Goal: Transaction & Acquisition: Purchase product/service

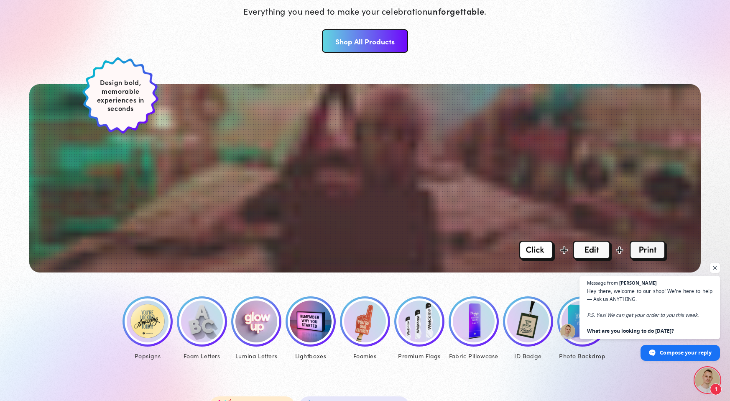
scroll to position [220, 0]
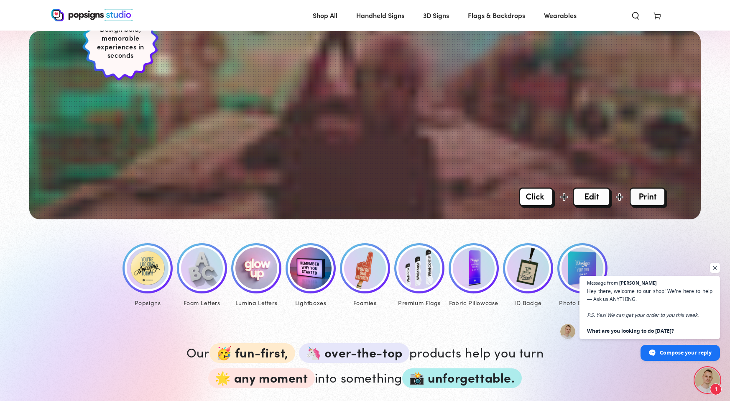
click at [198, 265] on img at bounding box center [202, 268] width 42 height 42
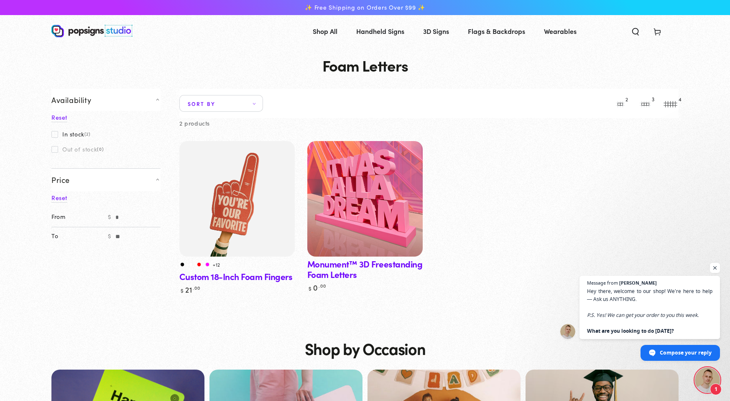
click at [349, 207] on img at bounding box center [365, 198] width 119 height 119
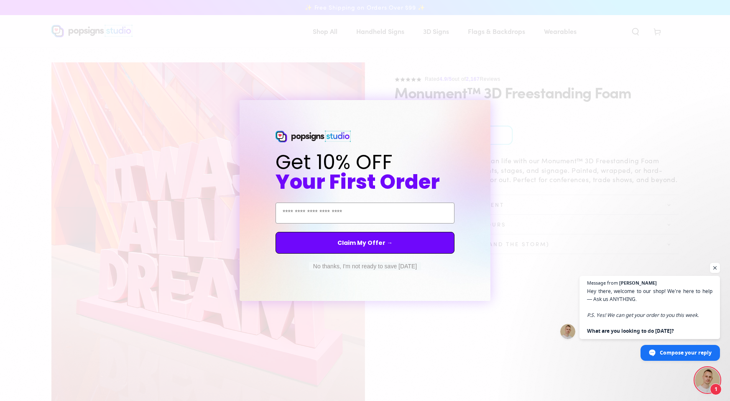
click at [370, 265] on button "No thanks, I'm not ready to save today" at bounding box center [365, 266] width 112 height 8
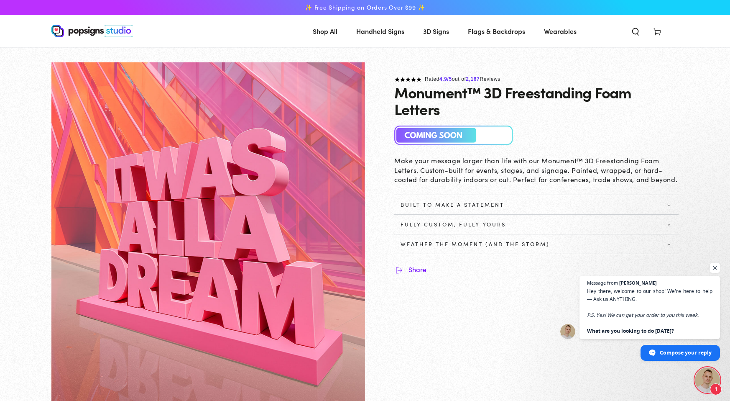
click at [453, 242] on span "Weather the Moment (and the Storm)" at bounding box center [475, 243] width 149 height 7
click at [454, 226] on span "Fully Custom, Fully Yours" at bounding box center [453, 224] width 105 height 7
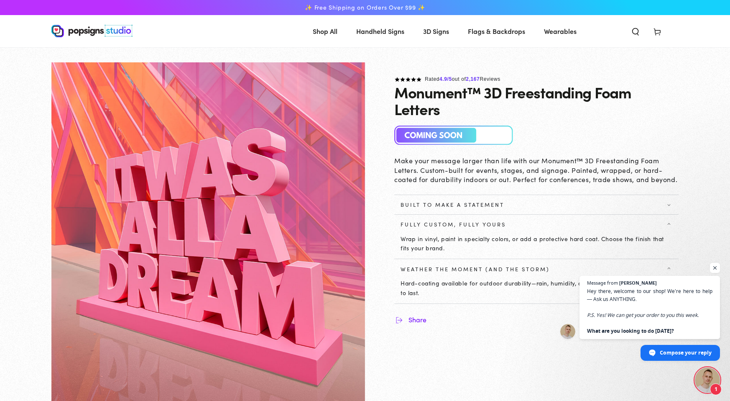
click at [457, 204] on span "Built to Make a Statement" at bounding box center [453, 204] width 104 height 7
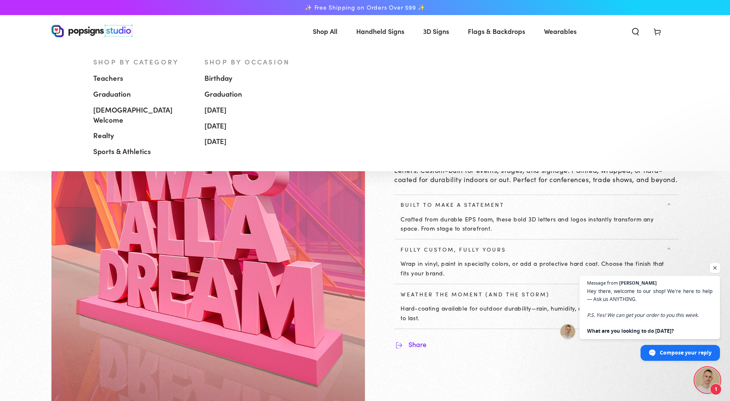
click at [140, 111] on span "[DEMOGRAPHIC_DATA] Welcome" at bounding box center [142, 115] width 99 height 20
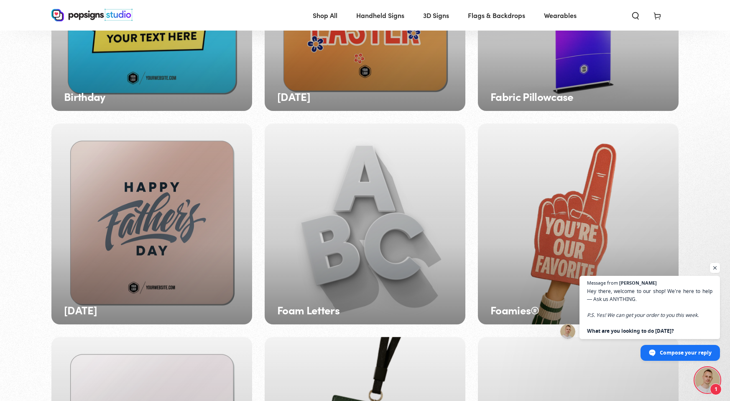
scroll to position [197, 0]
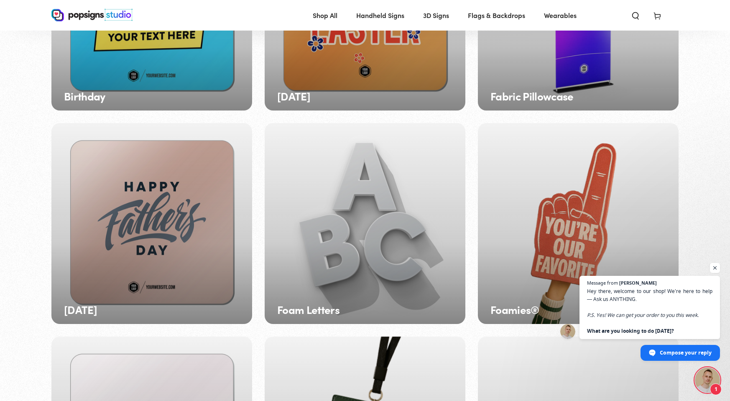
click at [339, 223] on div "Foam Letters" at bounding box center [365, 223] width 201 height 201
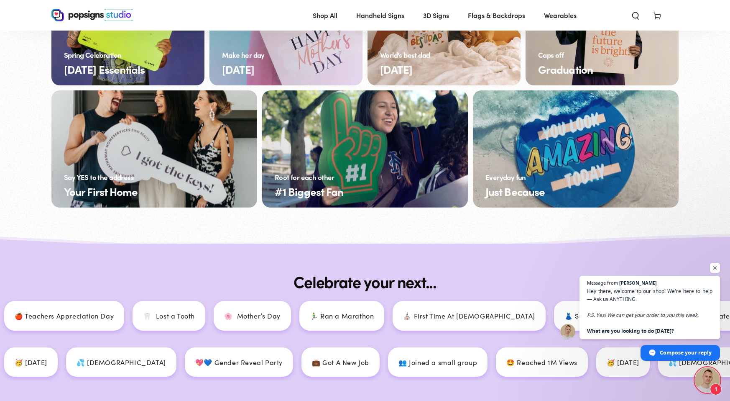
scroll to position [656, 0]
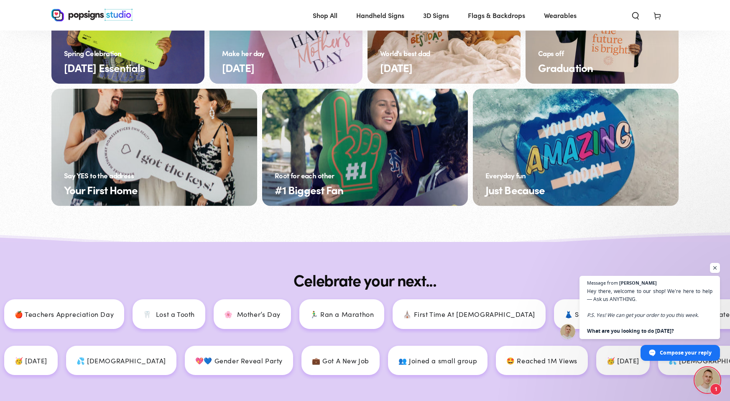
click at [595, 158] on link "Just Because" at bounding box center [576, 147] width 206 height 117
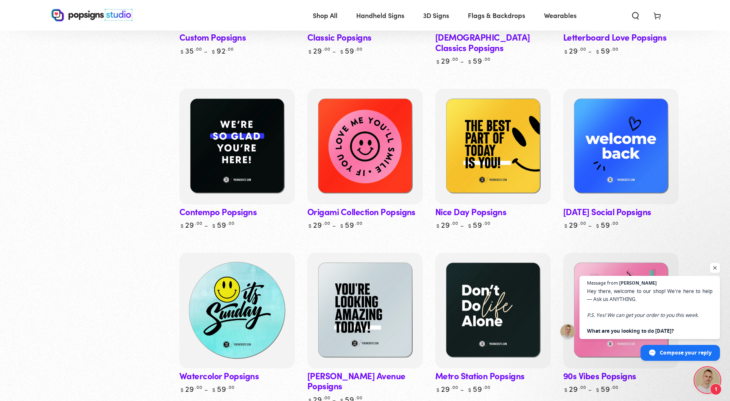
scroll to position [148, 0]
